Goal: Task Accomplishment & Management: Use online tool/utility

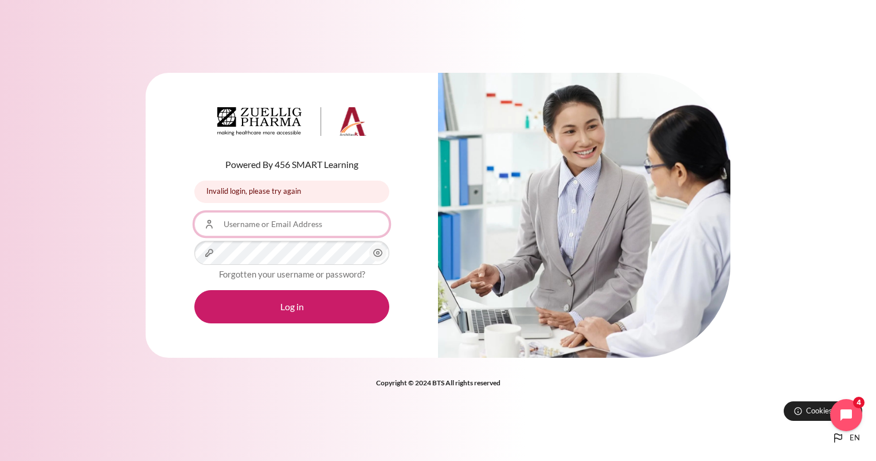
click at [300, 223] on input "Username or Email Address" at bounding box center [291, 224] width 195 height 24
click at [419, 148] on div "Powered By 456 SMART Learning Invalid login, please try again Invalid login, pl…" at bounding box center [292, 215] width 292 height 285
click at [291, 218] on input "yj" at bounding box center [291, 224] width 195 height 24
type input "[EMAIL_ADDRESS][DOMAIN_NAME]"
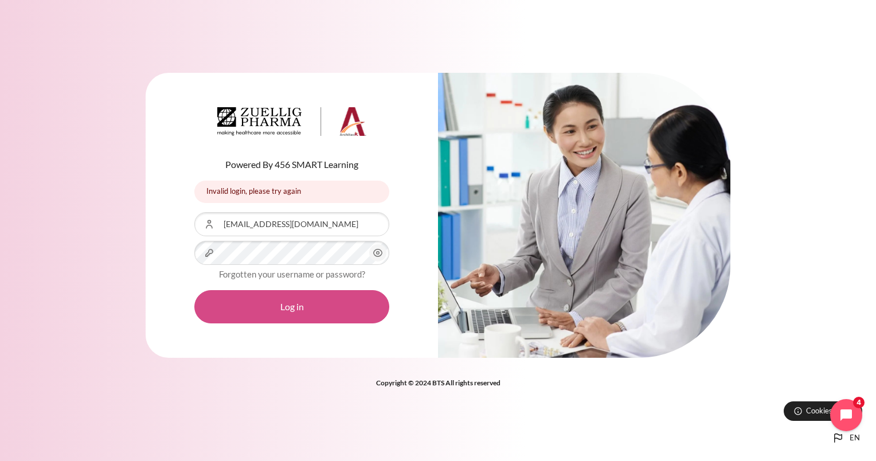
click at [299, 307] on button "Log in" at bounding box center [291, 306] width 195 height 33
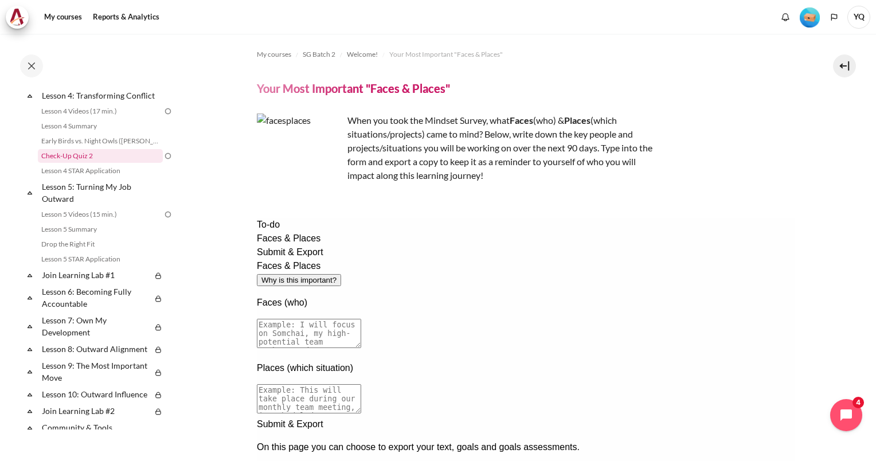
scroll to position [377, 0]
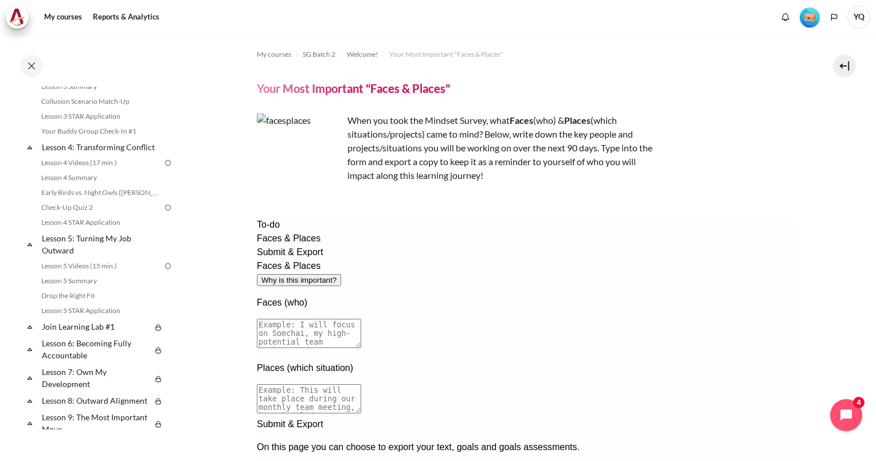
click at [360, 319] on textarea at bounding box center [308, 333] width 104 height 29
drag, startPoint x: 432, startPoint y: 135, endPoint x: 536, endPoint y: 138, distance: 104.3
click at [536, 138] on p "When you took the Mindset Survey, what F aces (who) & Places (which situations/…" at bounding box center [457, 147] width 401 height 69
click at [540, 138] on p "When you took the Mindset Survey, what F aces (who) & Places (which situations/…" at bounding box center [457, 147] width 401 height 69
click at [360, 319] on textarea at bounding box center [308, 333] width 104 height 29
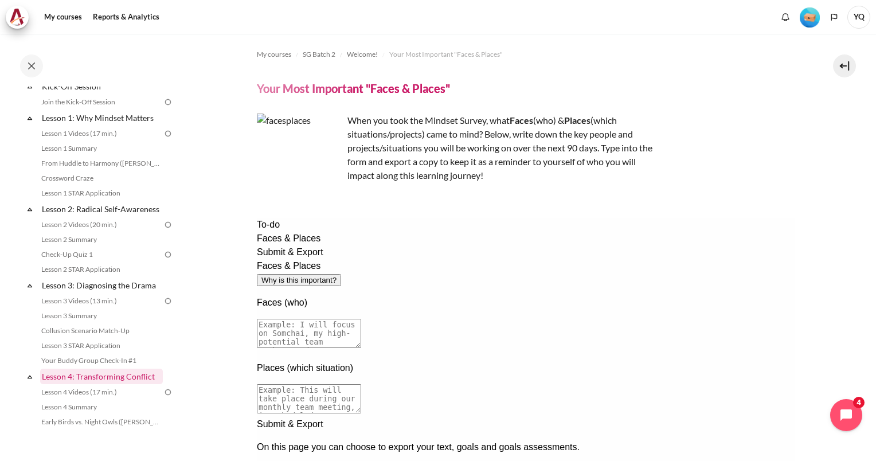
scroll to position [0, 0]
